Goal: Transaction & Acquisition: Purchase product/service

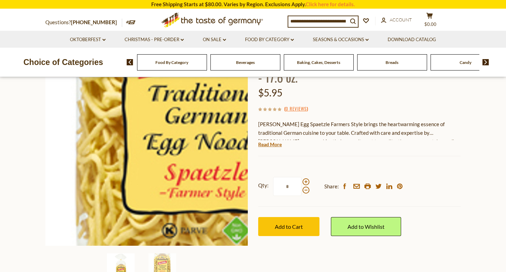
scroll to position [75, 0]
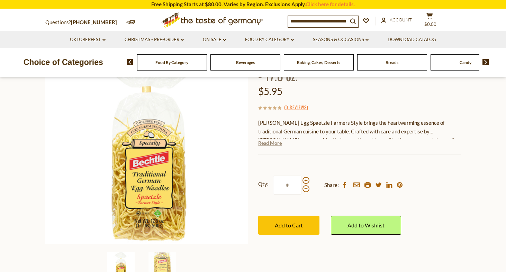
click at [268, 140] on link "Read More" at bounding box center [270, 143] width 24 height 7
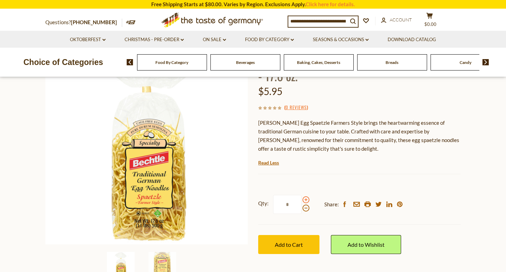
click at [306, 197] on span at bounding box center [306, 200] width 7 height 7
click at [302, 195] on input "*" at bounding box center [287, 204] width 28 height 19
click at [306, 205] on span at bounding box center [306, 208] width 7 height 7
click at [302, 195] on input "*" at bounding box center [287, 204] width 28 height 19
click at [305, 197] on span at bounding box center [306, 200] width 7 height 7
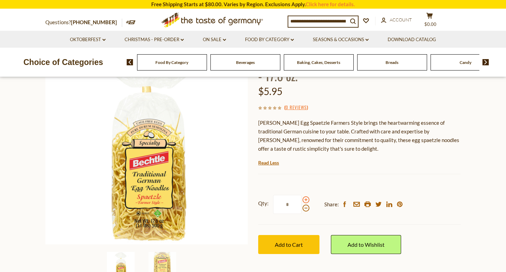
click at [302, 195] on input "*" at bounding box center [287, 204] width 28 height 19
click at [305, 197] on span at bounding box center [306, 200] width 7 height 7
click at [302, 195] on input "*" at bounding box center [287, 204] width 28 height 19
type input "*"
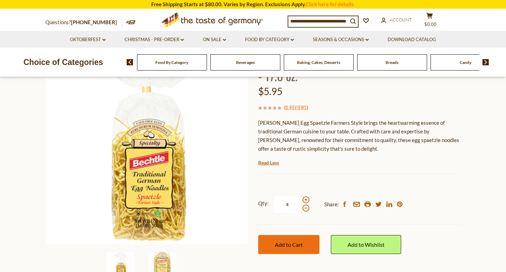
click at [282, 242] on span "Add to Cart" at bounding box center [289, 245] width 28 height 7
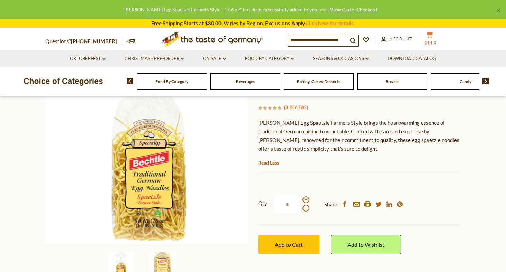
click at [431, 40] on button "cart $11.9" at bounding box center [429, 40] width 21 height 17
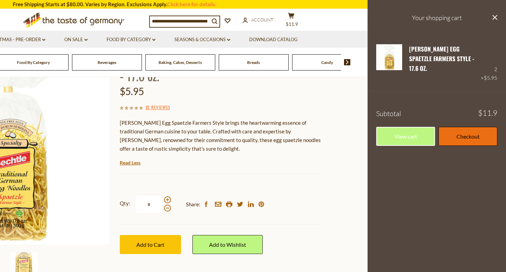
click at [464, 127] on link "Checkout" at bounding box center [468, 136] width 59 height 19
